Goal: Information Seeking & Learning: Check status

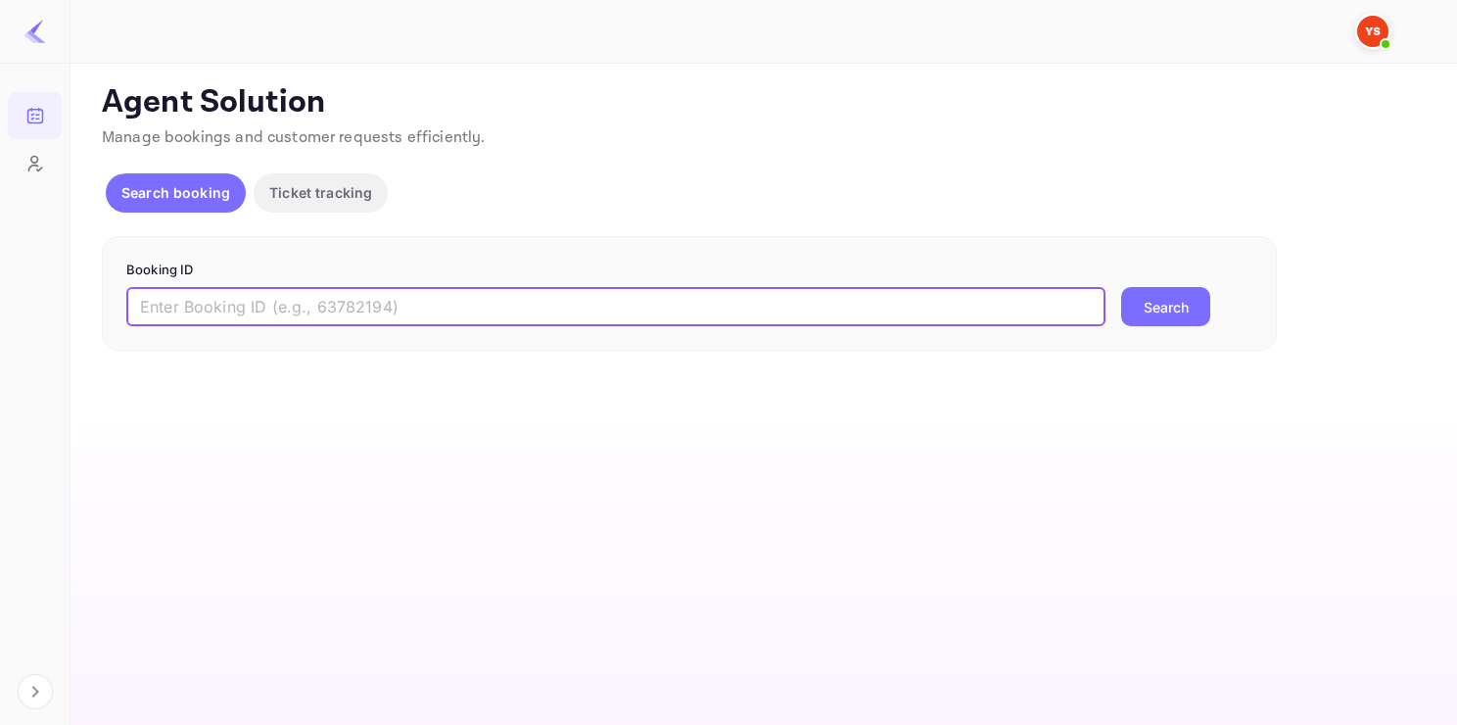
paste input "9170735"
click at [263, 303] on input "9170735" at bounding box center [615, 306] width 979 height 39
type input "9170735"
click at [1122, 287] on button "Search" at bounding box center [1166, 306] width 89 height 39
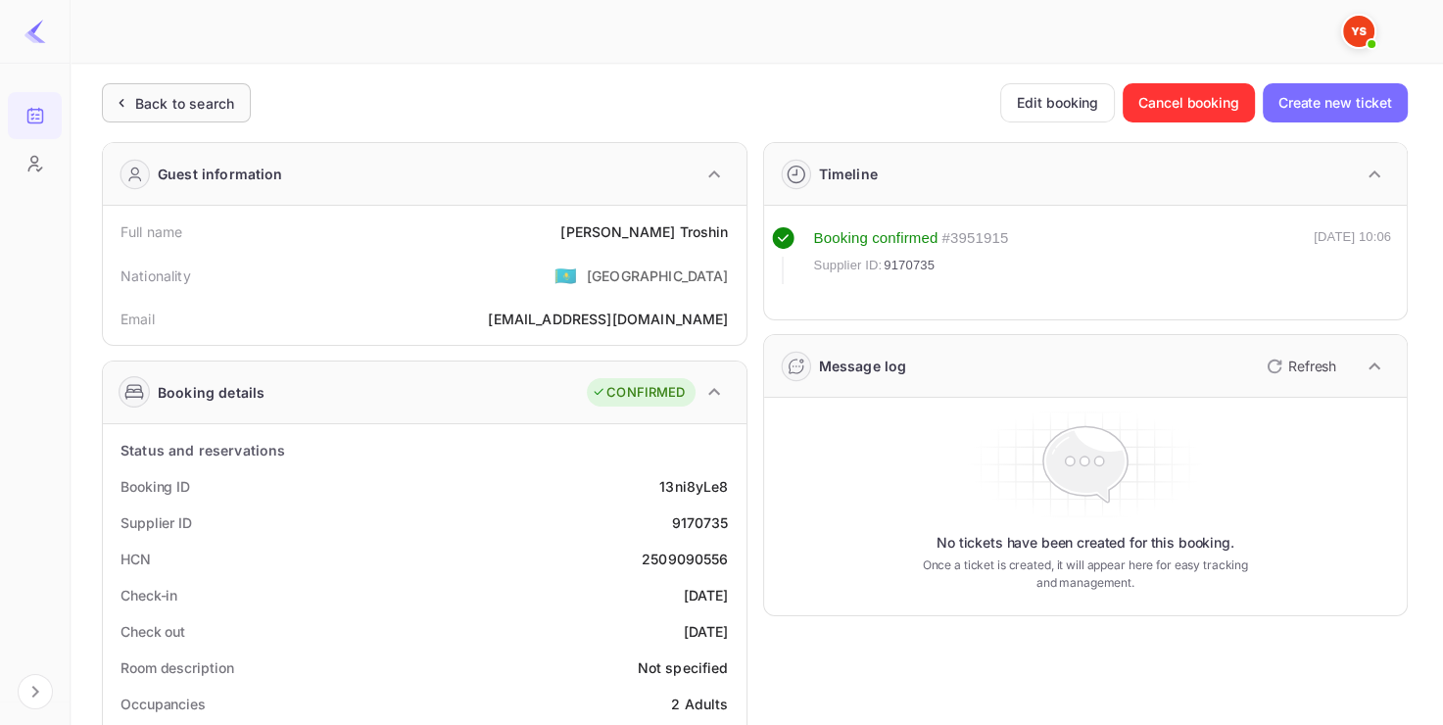
click at [221, 90] on div "Back to search" at bounding box center [176, 102] width 149 height 39
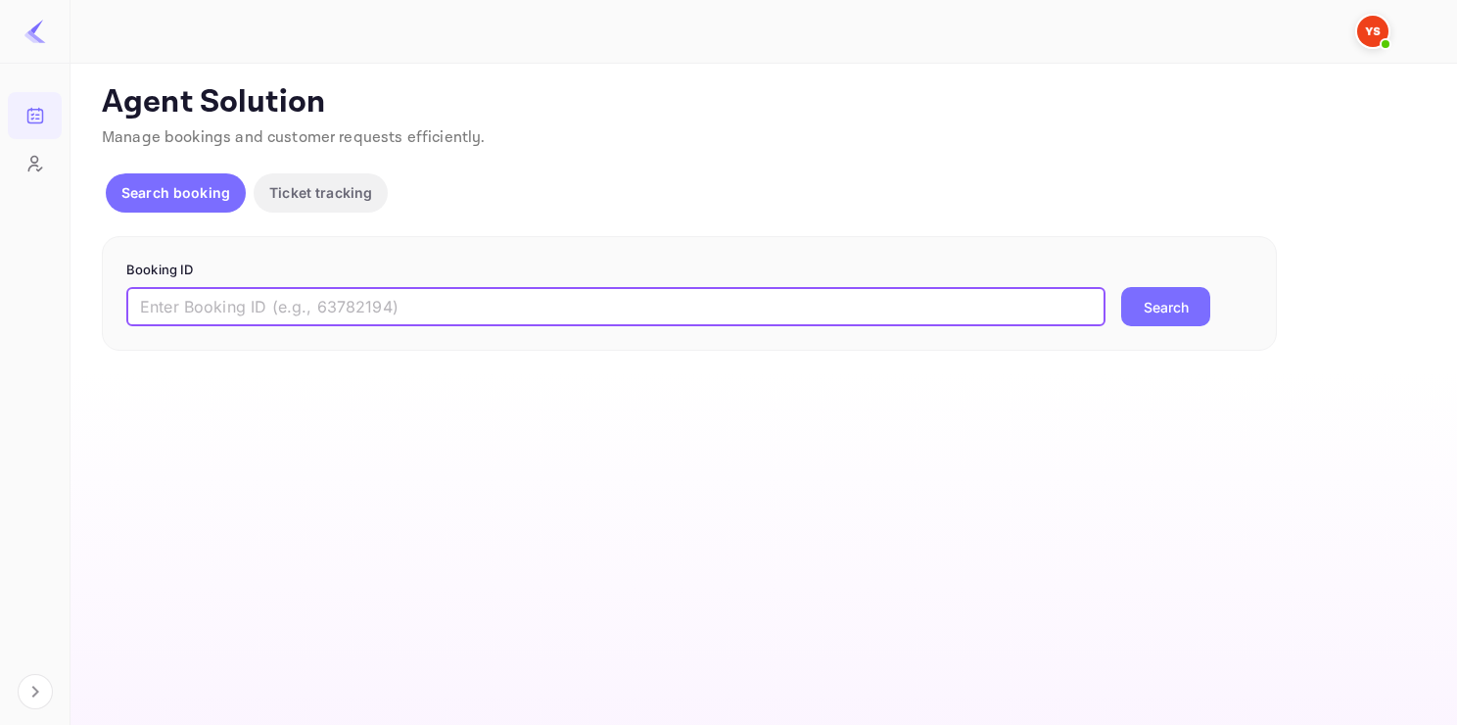
paste input "8453262"
click at [317, 300] on input "8453262" at bounding box center [615, 306] width 979 height 39
type input "8453262"
click at [1122, 287] on button "Search" at bounding box center [1166, 306] width 89 height 39
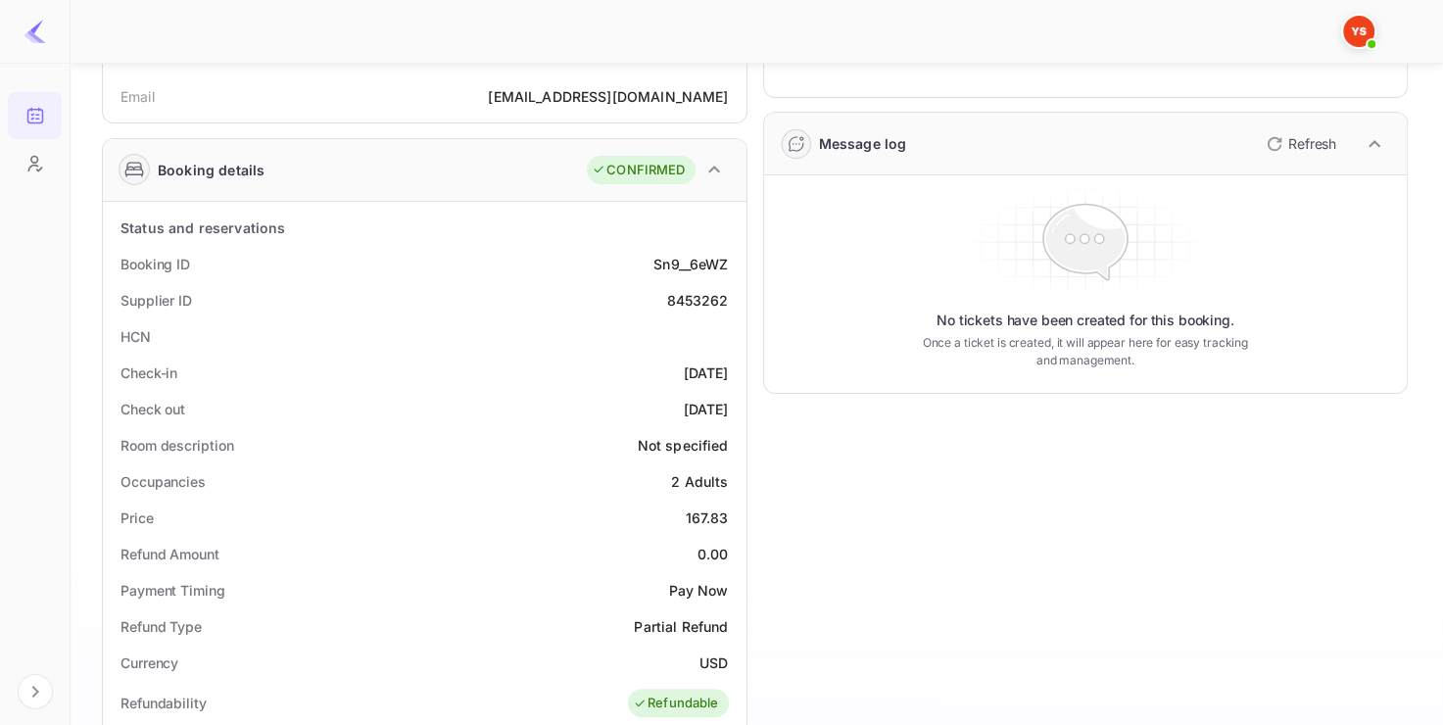
scroll to position [223, 0]
